Goal: Unclear

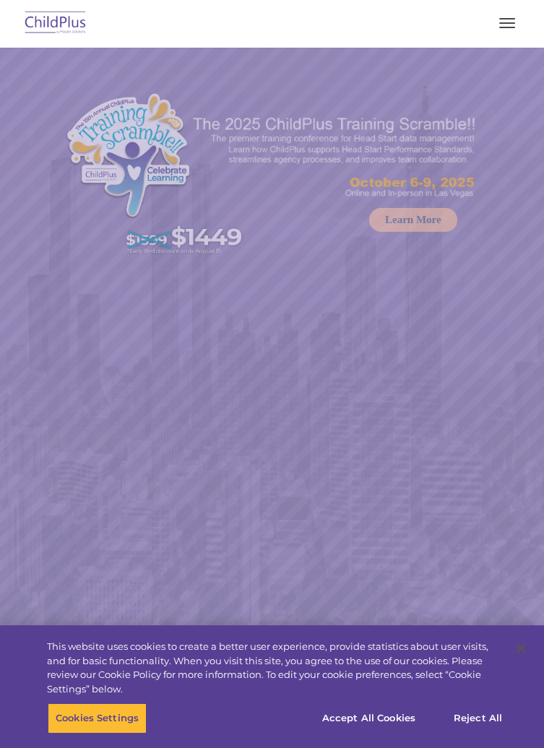
select select "MEDIUM"
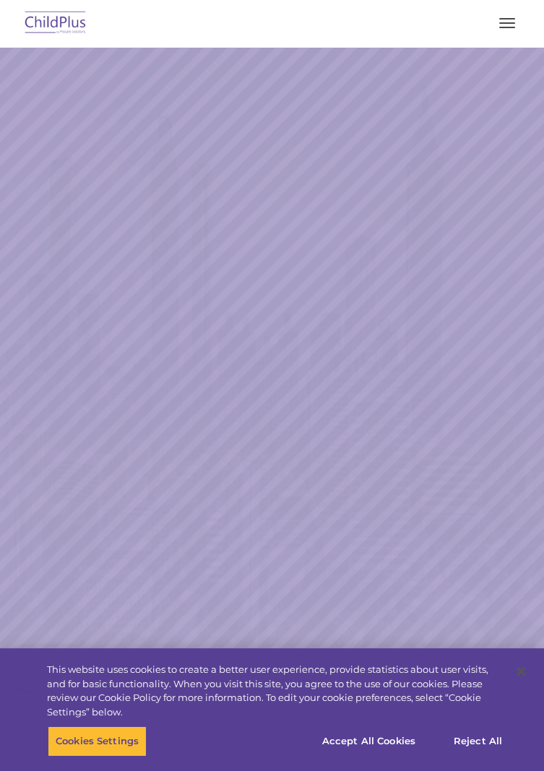
select select "MEDIUM"
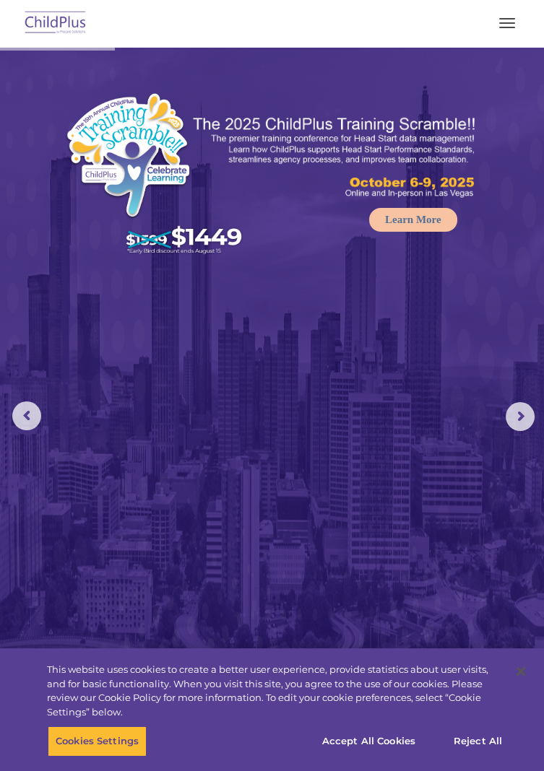
click at [506, 32] on button "button" at bounding box center [507, 23] width 30 height 23
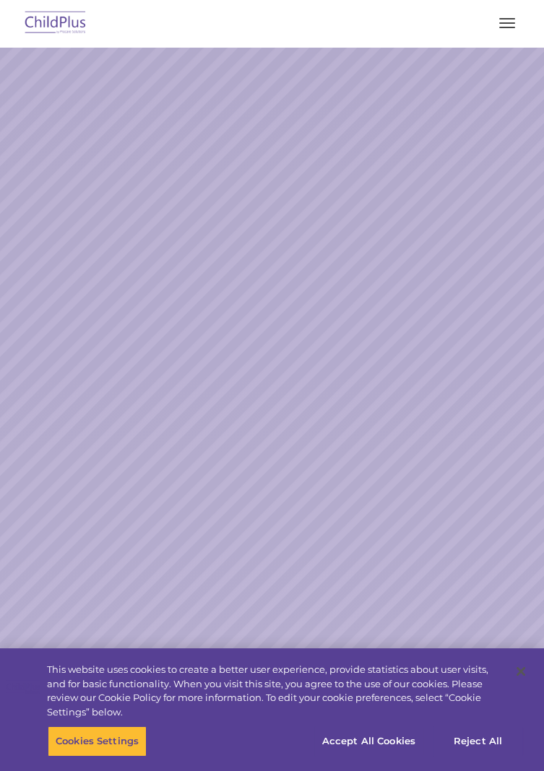
select select "MEDIUM"
